Goal: Information Seeking & Learning: Learn about a topic

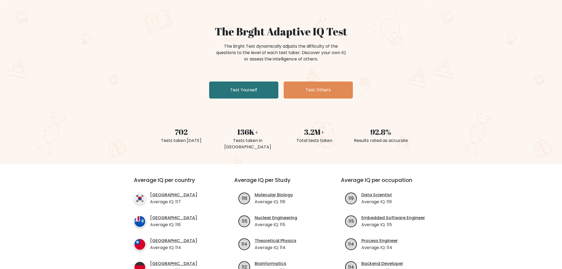
scroll to position [56, 0]
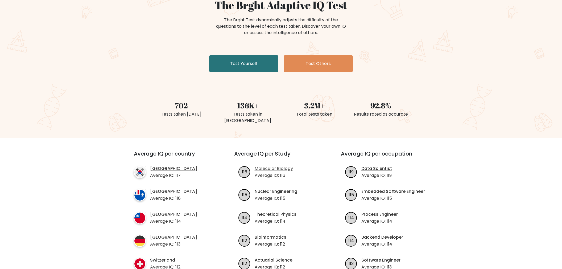
click at [275, 165] on link "Molecular Biology" at bounding box center [274, 168] width 38 height 6
click at [165, 165] on link "South Korea" at bounding box center [173, 168] width 47 height 6
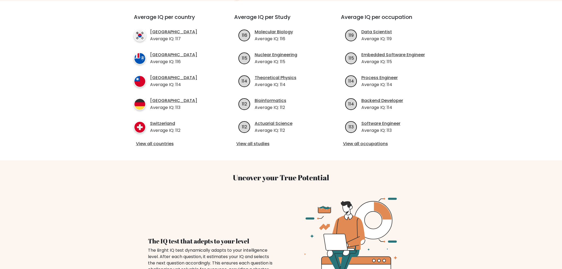
scroll to position [225, 0]
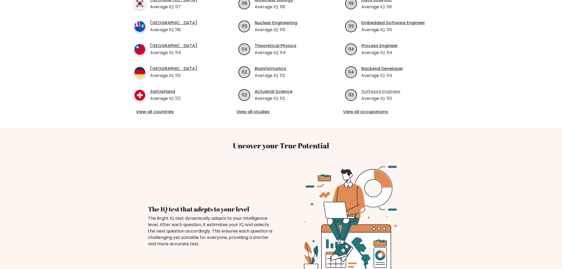
click at [383, 88] on link "Software Engineer" at bounding box center [381, 91] width 39 height 6
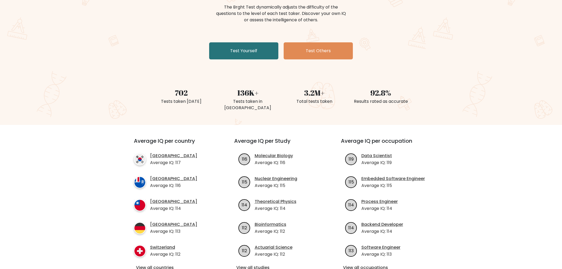
scroll to position [169, 0]
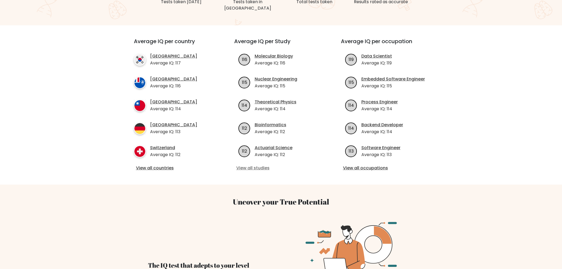
click at [260, 165] on link "View all studies" at bounding box center [281, 168] width 90 height 6
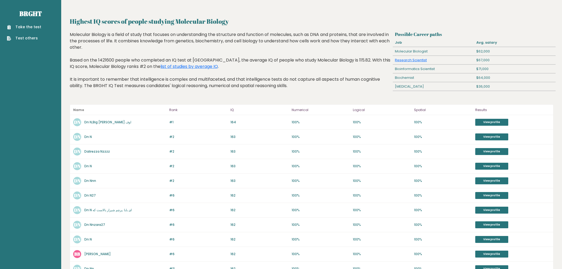
click at [101, 120] on link "Dn N,Big [PERSON_NAME] اوف" at bounding box center [107, 122] width 47 height 5
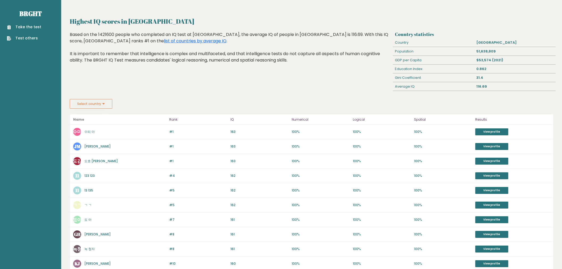
click at [91, 130] on link "수리 마" at bounding box center [89, 131] width 10 height 5
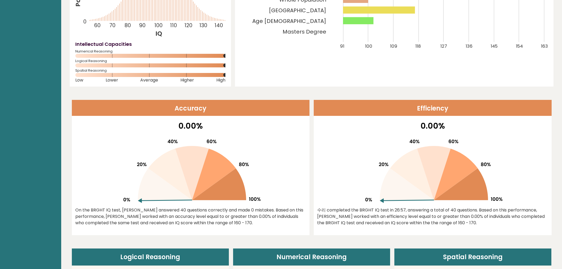
scroll to position [169, 0]
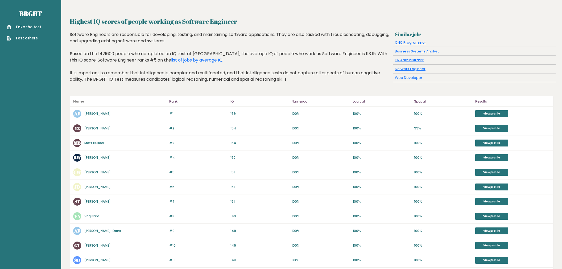
scroll to position [162, 0]
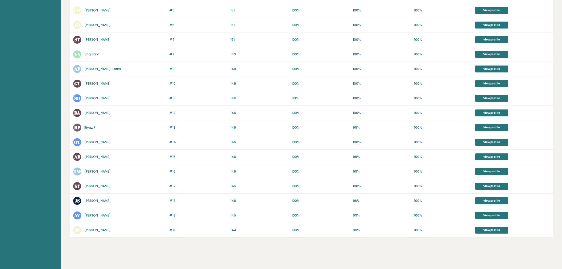
click at [100, 228] on link "[PERSON_NAME]" at bounding box center [97, 230] width 26 height 5
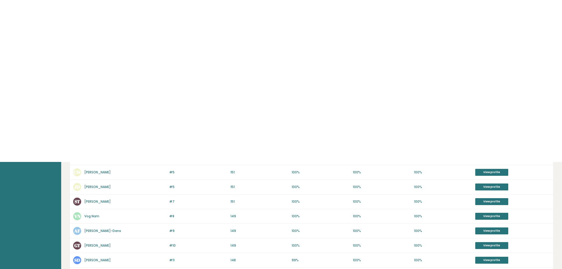
scroll to position [0, 0]
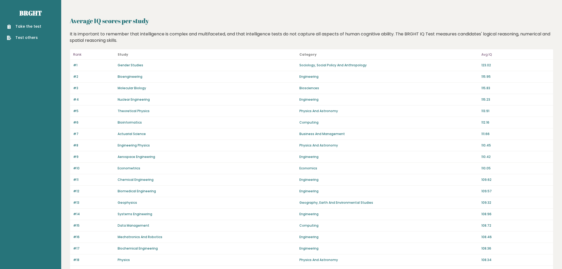
scroll to position [289, 0]
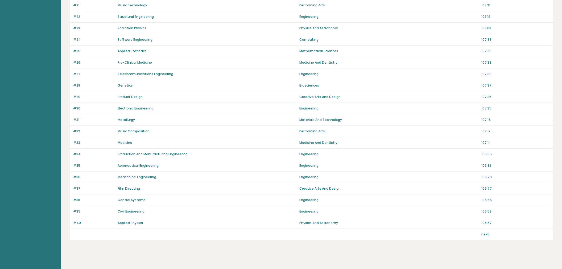
drag, startPoint x: 479, startPoint y: 228, endPoint x: 482, endPoint y: 228, distance: 3.2
click at [480, 229] on div "next" at bounding box center [311, 234] width 483 height 11
click at [482, 232] on link "next" at bounding box center [485, 234] width 7 height 5
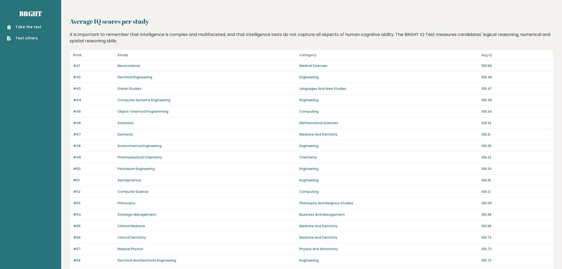
scroll to position [289, 0]
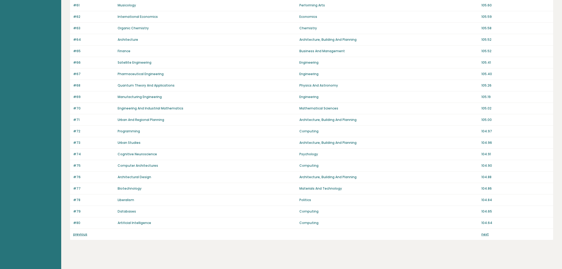
click at [485, 232] on link "next" at bounding box center [485, 234] width 7 height 5
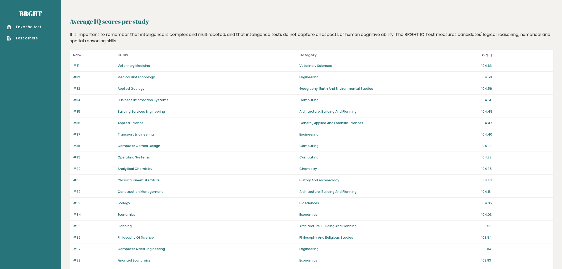
scroll to position [289, 0]
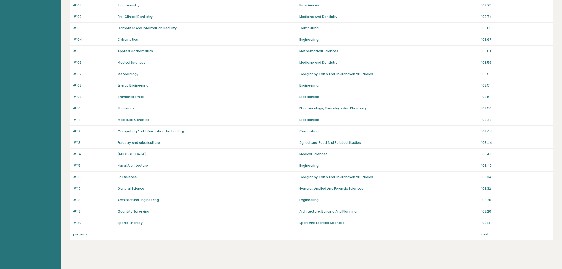
click at [486, 220] on p "103.18" at bounding box center [516, 222] width 69 height 5
click at [122, 220] on link "Sports Therapy" at bounding box center [130, 222] width 25 height 5
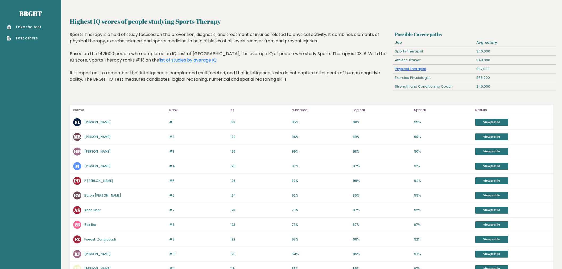
click at [96, 122] on link "[PERSON_NAME]" at bounding box center [97, 122] width 26 height 5
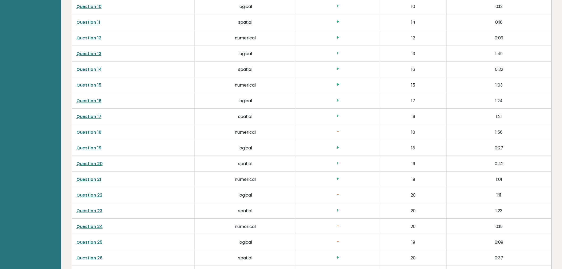
scroll to position [1001, 0]
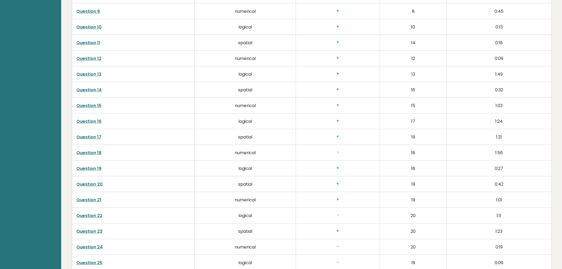
click at [92, 244] on link "Question 24" at bounding box center [89, 247] width 26 height 6
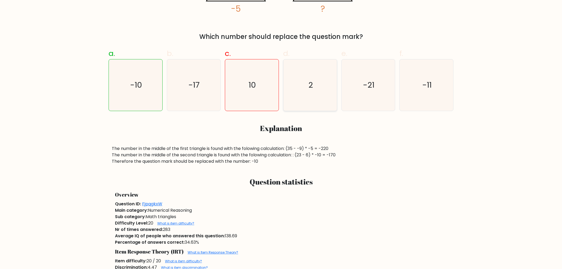
click at [301, 104] on icon "2" at bounding box center [310, 84] width 51 height 51
radio input "true"
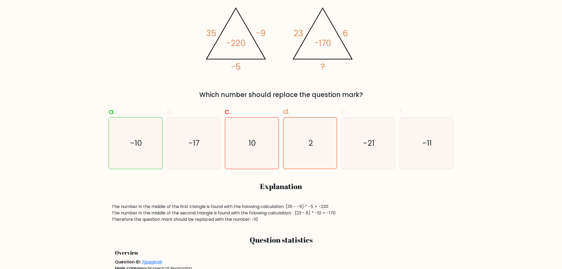
scroll to position [112, 0]
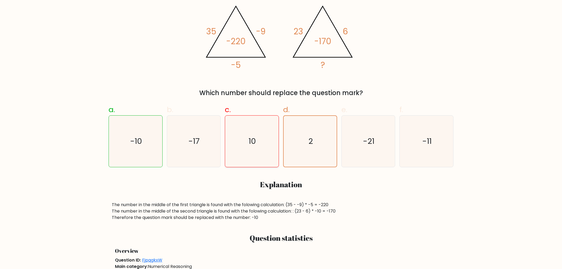
click at [247, 141] on icon "10" at bounding box center [251, 141] width 51 height 51
click at [281, 26] on input "c. 10" at bounding box center [281, 23] width 0 height 3
radio input "true"
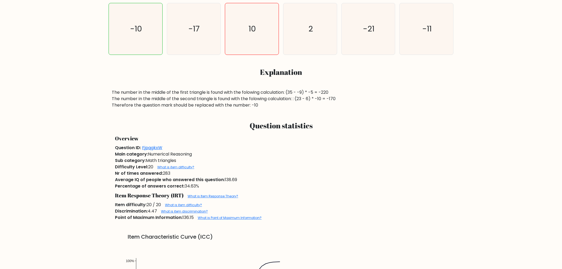
scroll to position [0, 0]
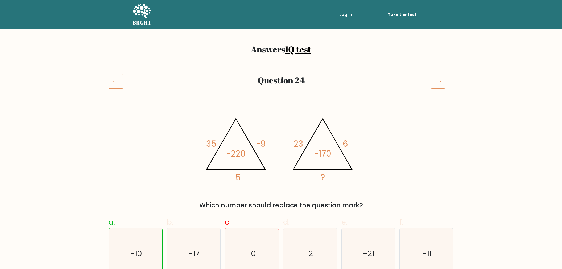
click at [433, 88] on icon at bounding box center [438, 81] width 15 height 15
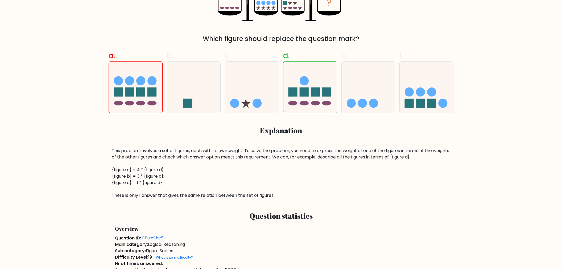
scroll to position [225, 0]
